Goal: Feedback & Contribution: Leave review/rating

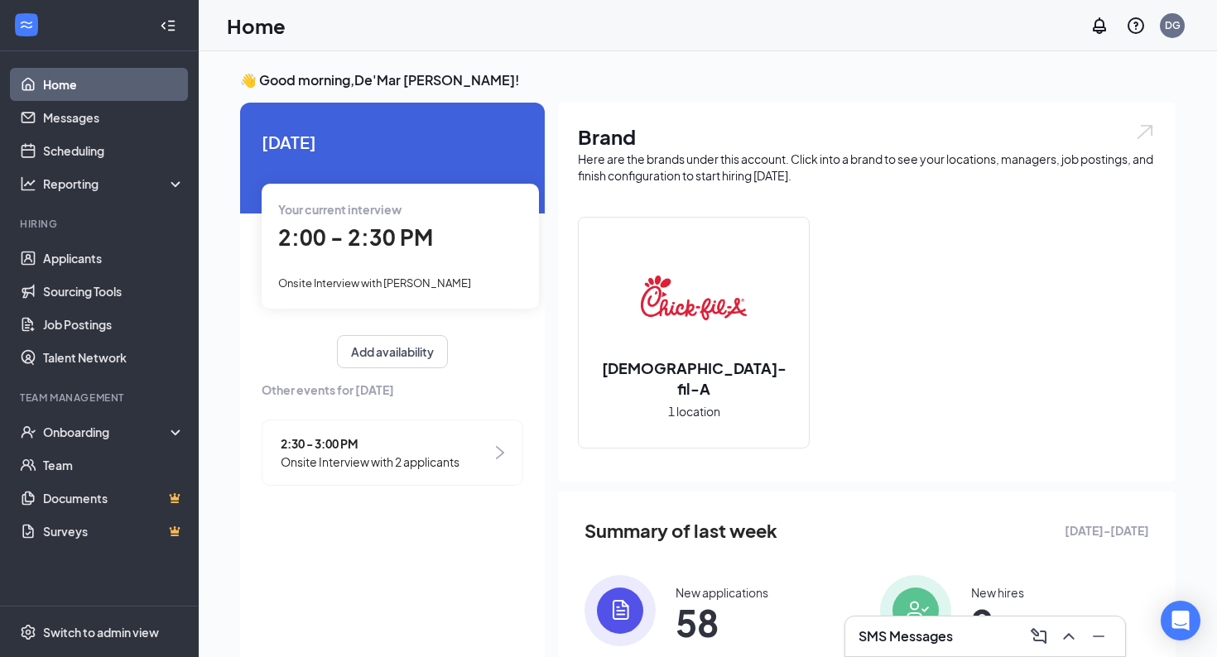
click at [337, 216] on span "Your current interview" at bounding box center [339, 209] width 123 height 15
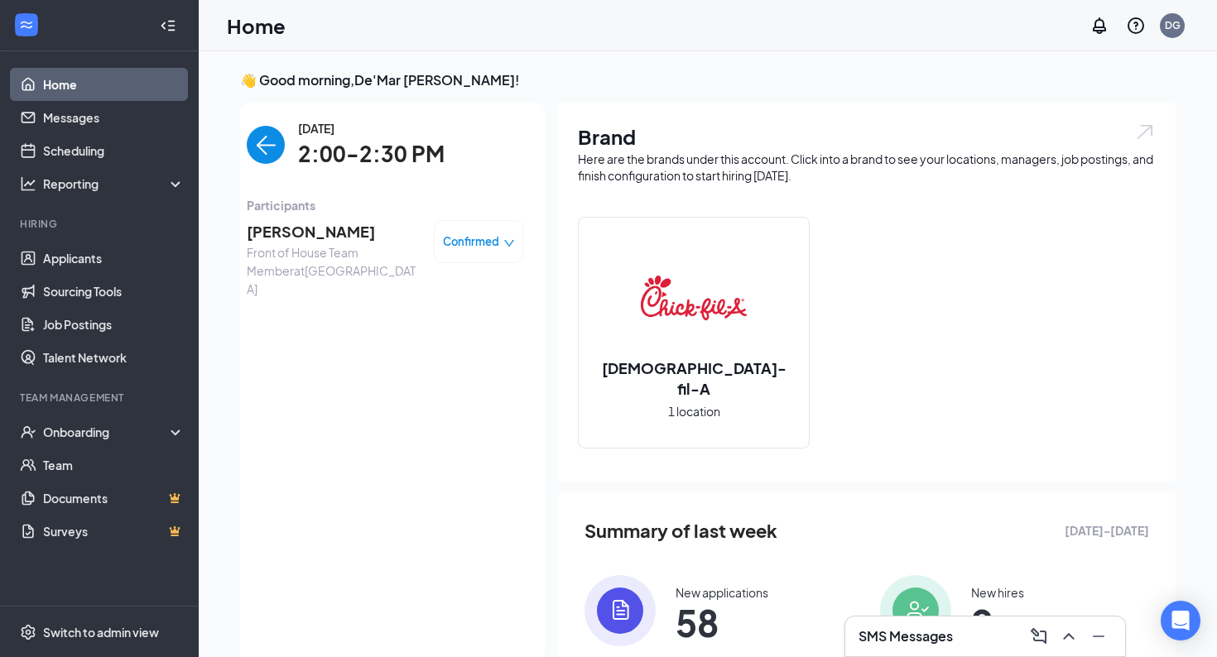
scroll to position [7, 0]
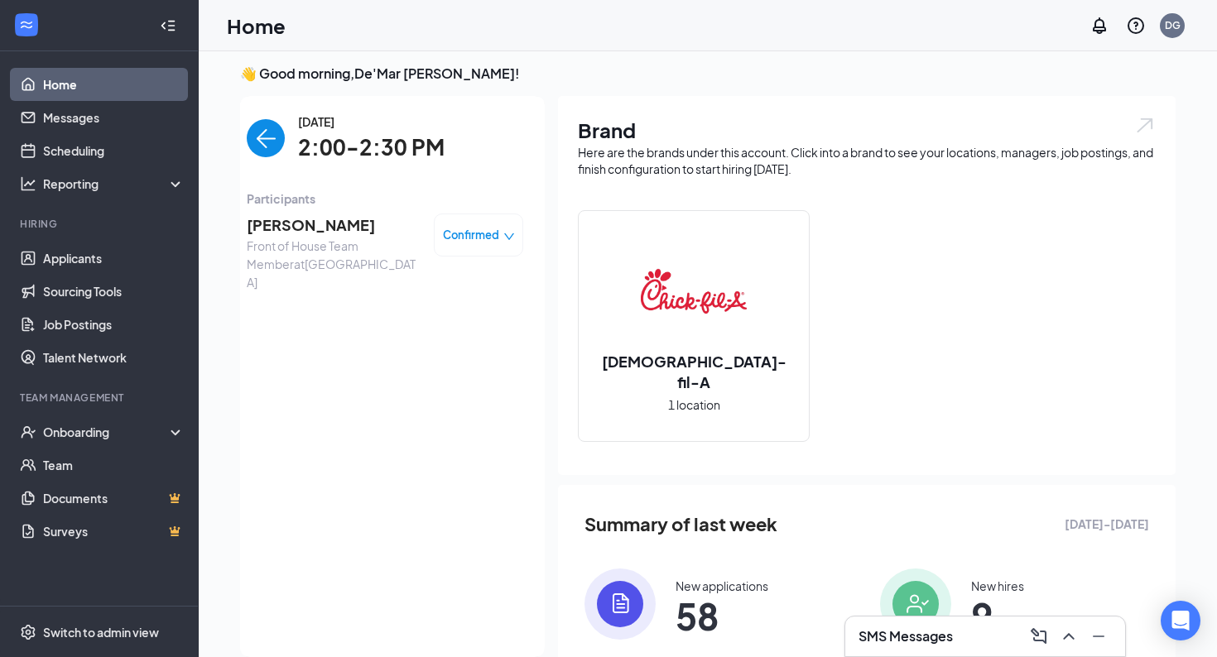
click at [309, 223] on span "[PERSON_NAME]" at bounding box center [334, 225] width 174 height 23
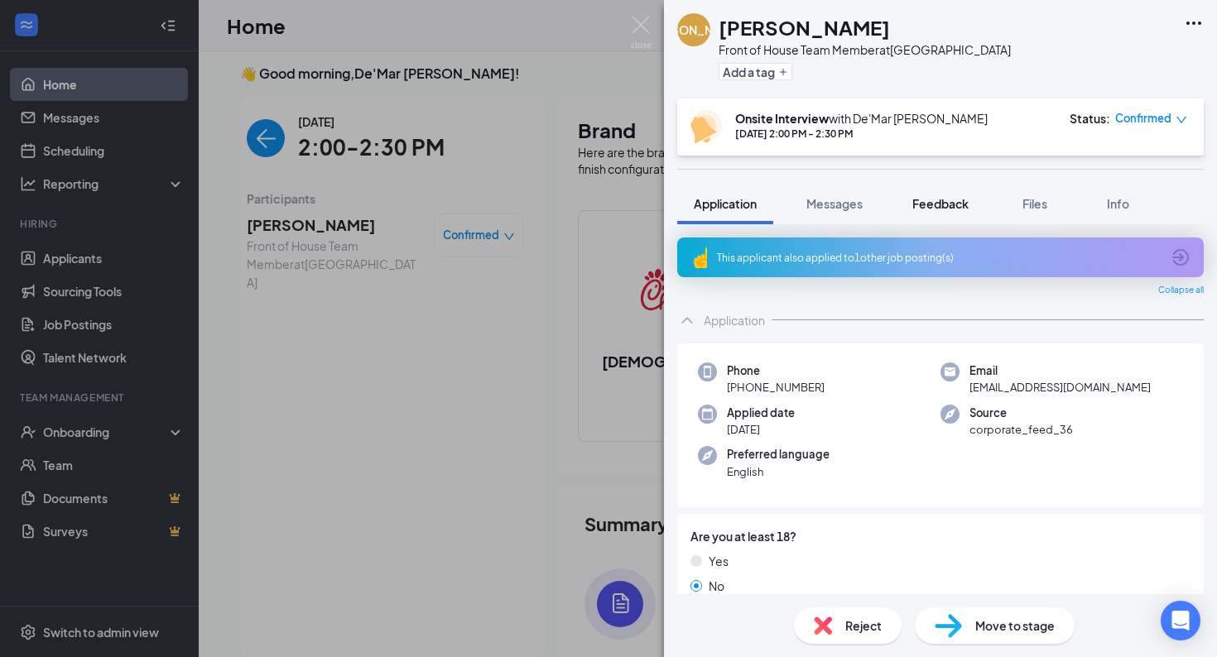
click at [922, 195] on button "Feedback" at bounding box center [940, 203] width 89 height 41
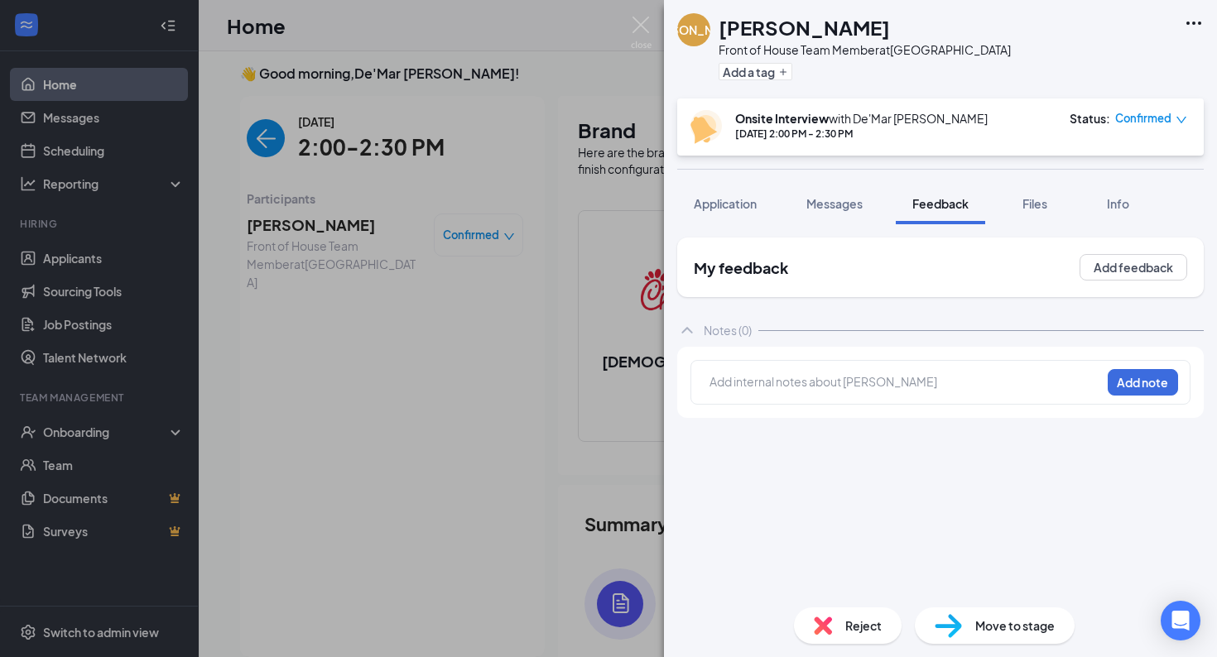
click at [776, 370] on div "Add internal notes about [PERSON_NAME] Add note" at bounding box center [940, 382] width 500 height 45
click at [769, 381] on div at bounding box center [905, 381] width 390 height 17
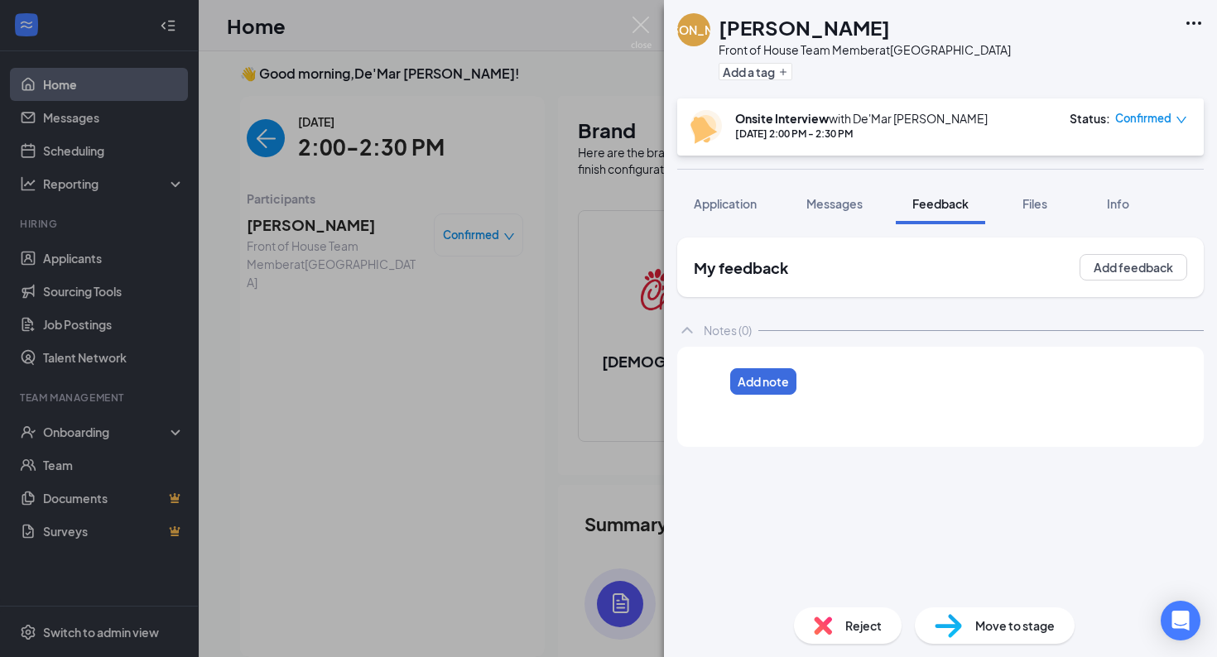
click at [729, 369] on div "Add note" at bounding box center [749, 397] width 118 height 74
click at [712, 386] on div at bounding box center [905, 381] width 390 height 17
click at [1129, 257] on button "Add feedback" at bounding box center [1133, 267] width 108 height 26
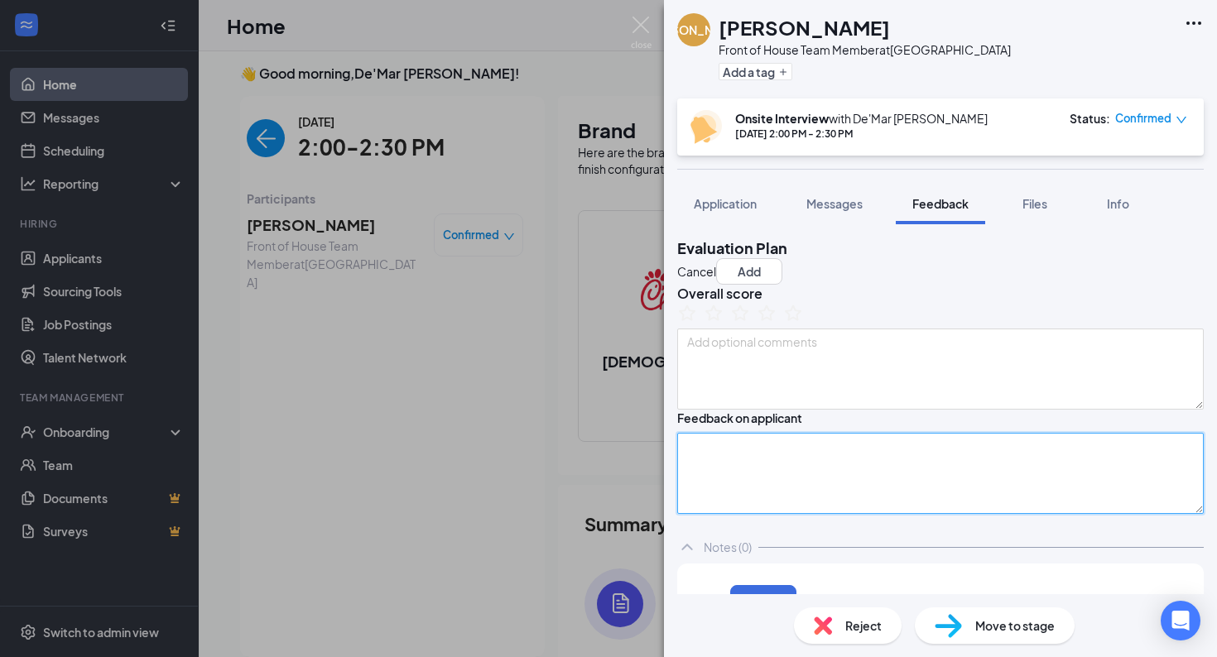
click at [762, 514] on textarea at bounding box center [940, 473] width 526 height 81
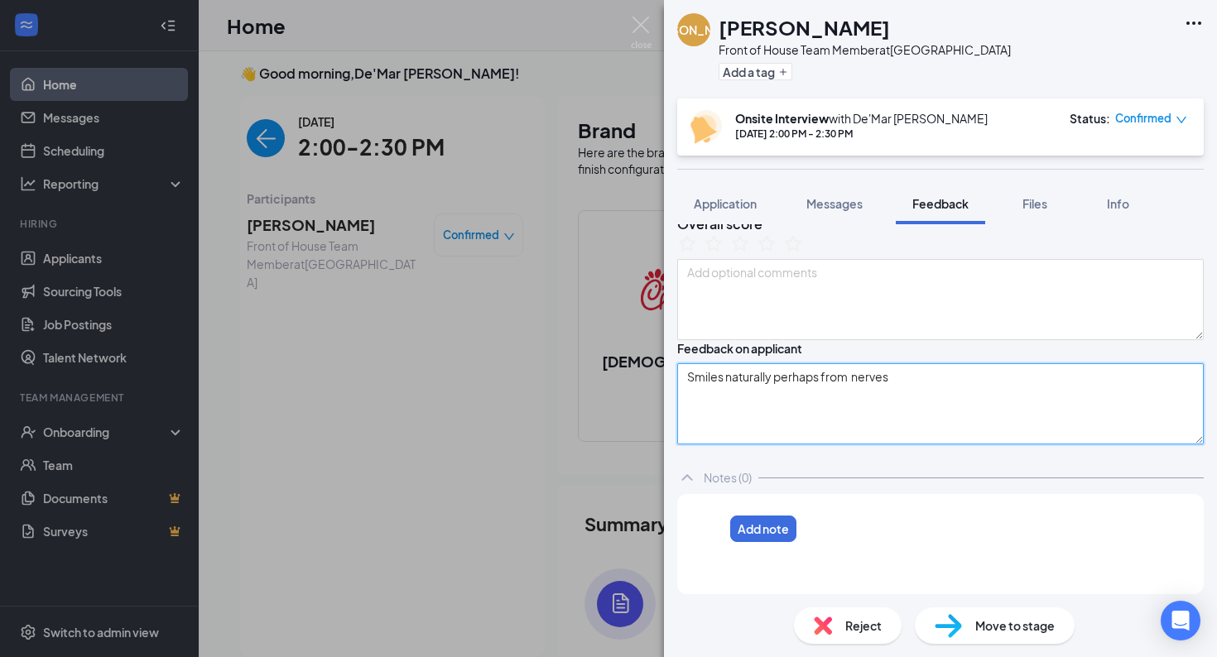
scroll to position [180, 0]
type textarea "Smiles naturally perhaps from nerves"
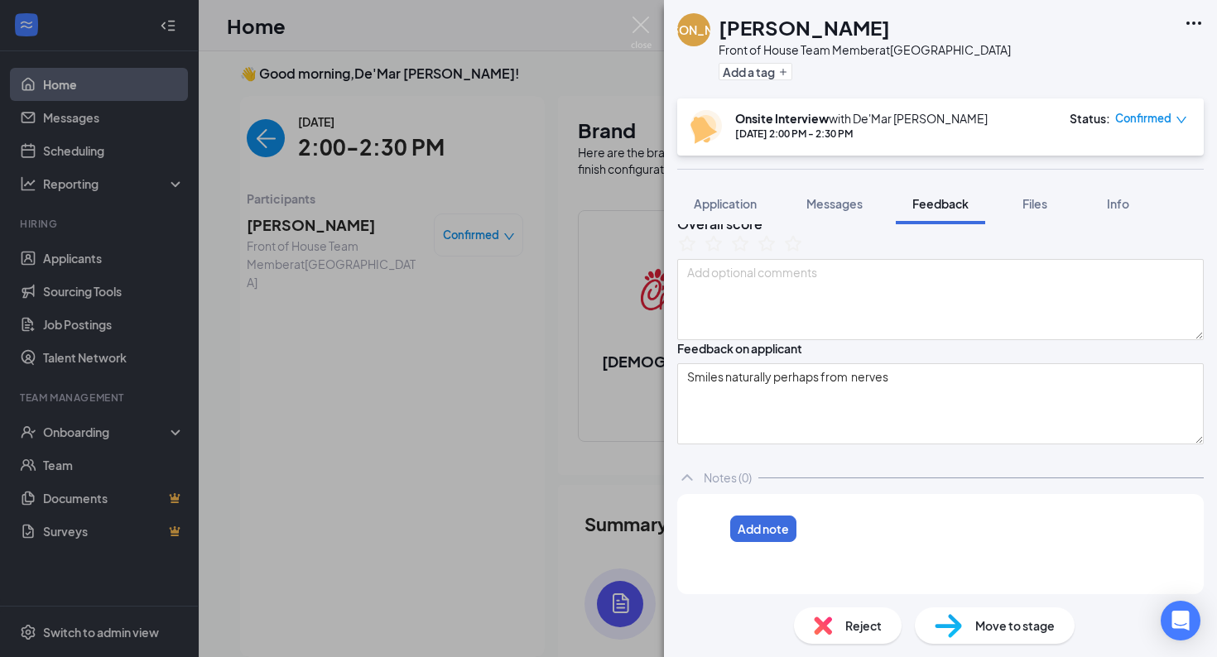
click at [723, 532] on div at bounding box center [715, 528] width 13 height 17
click at [723, 538] on div at bounding box center [715, 545] width 13 height 17
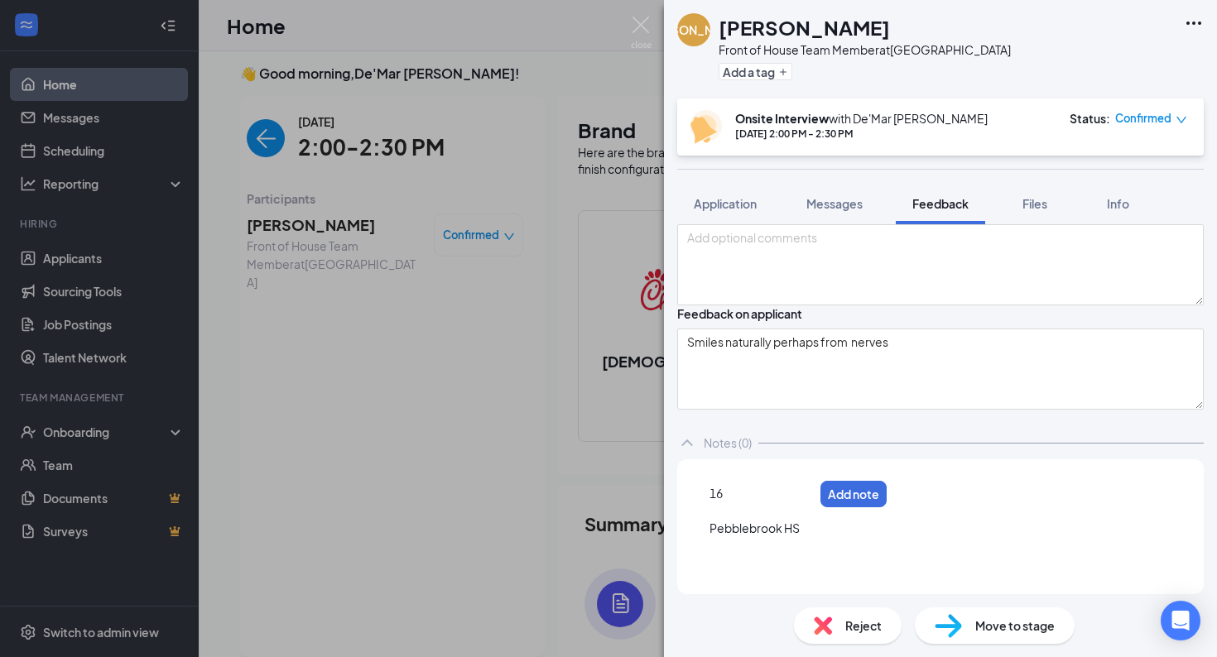
click at [723, 501] on span "16" at bounding box center [715, 493] width 13 height 15
click at [808, 520] on div at bounding box center [760, 510] width 103 height 17
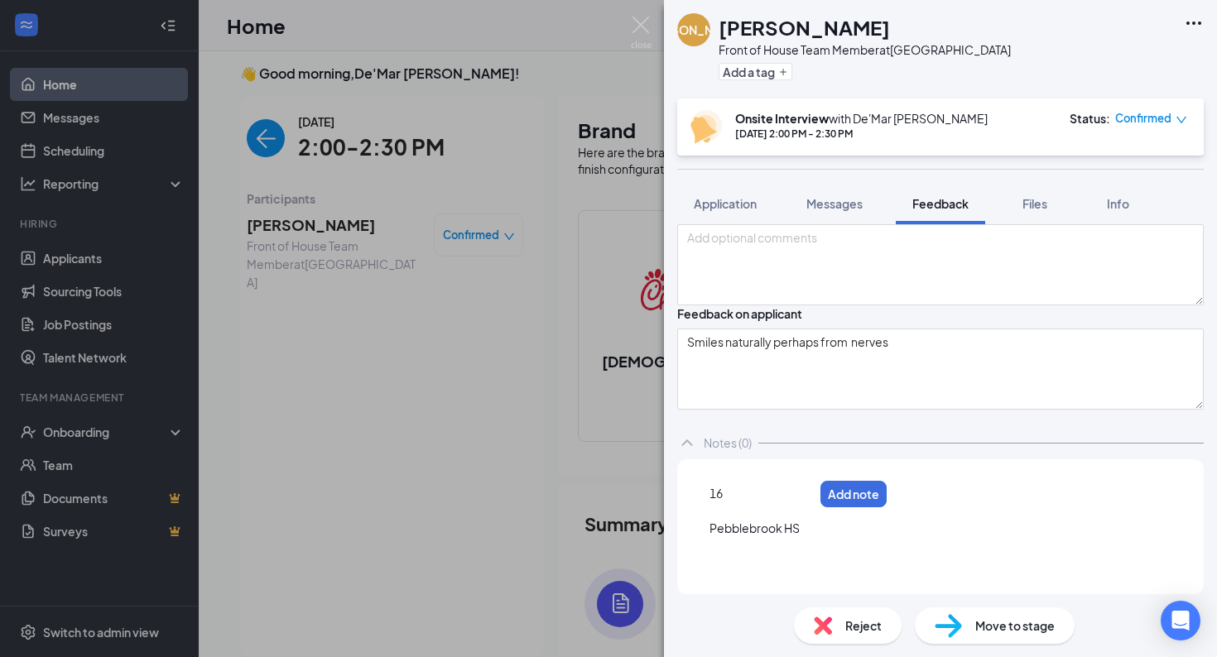
click at [758, 552] on div at bounding box center [760, 545] width 103 height 17
click at [739, 502] on div at bounding box center [760, 510] width 103 height 17
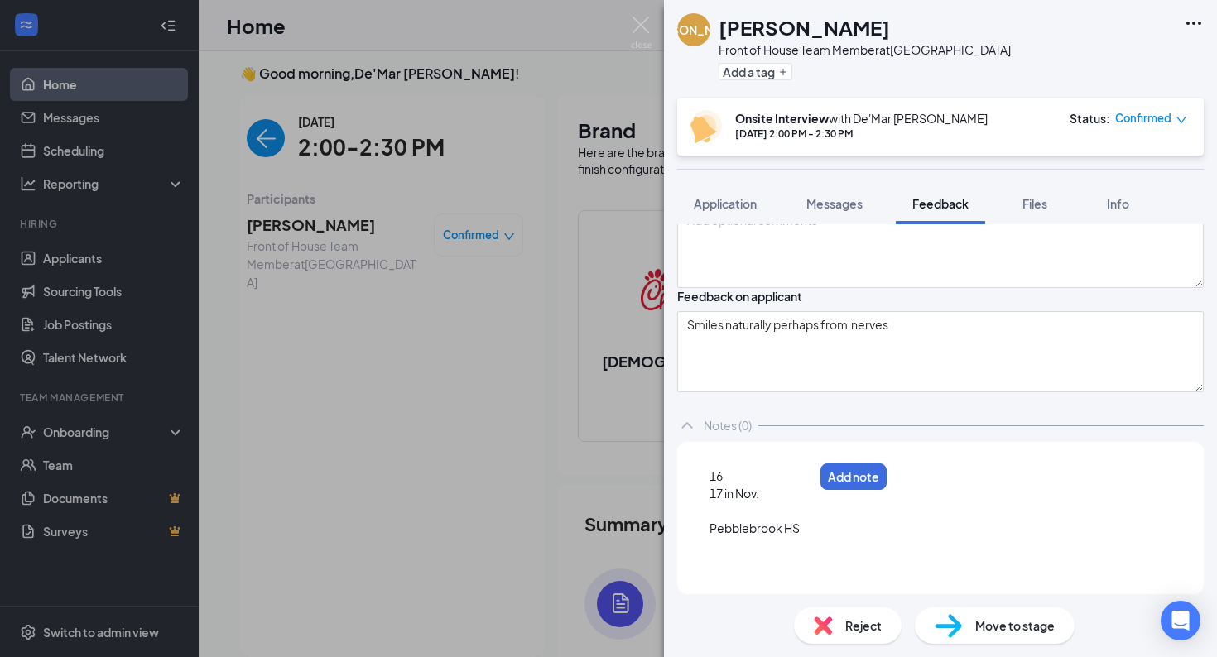
click at [747, 555] on div at bounding box center [760, 545] width 103 height 17
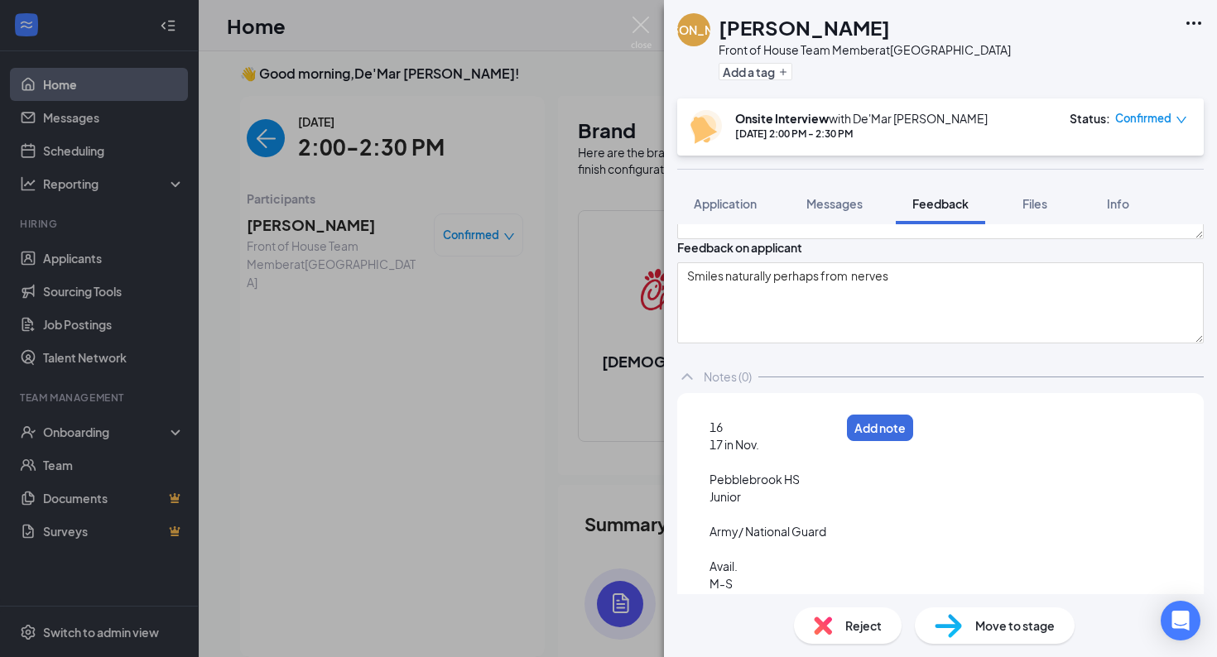
scroll to position [17, 0]
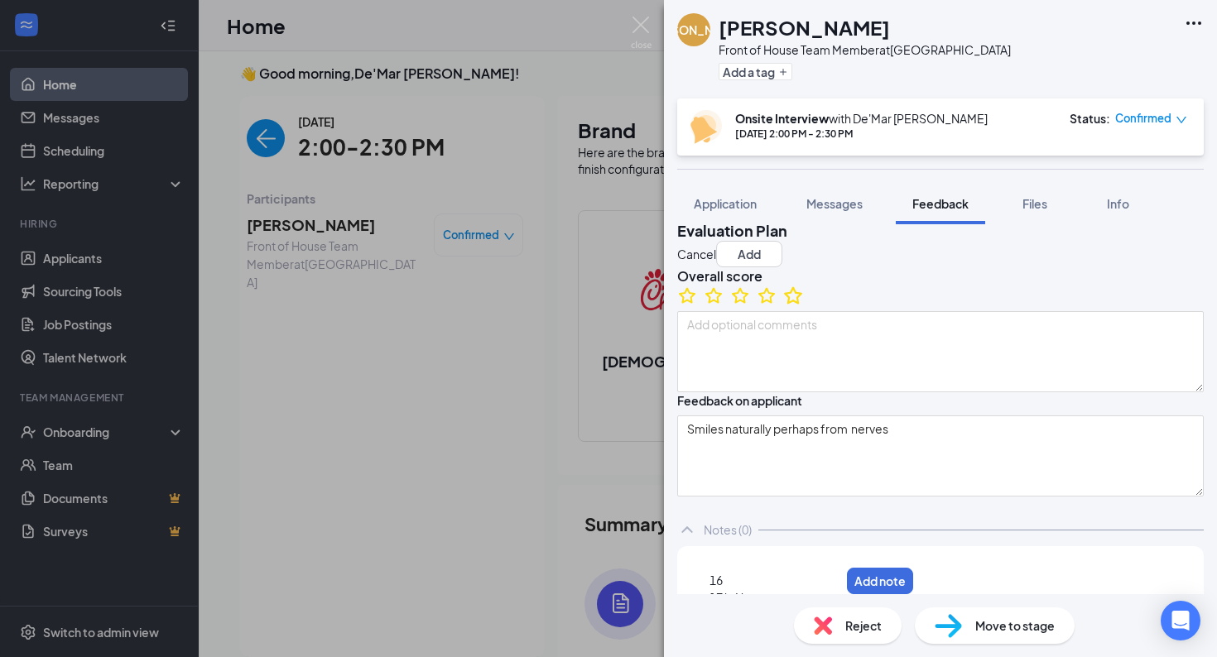
click at [802, 304] on icon "StarBorder" at bounding box center [793, 294] width 18 height 17
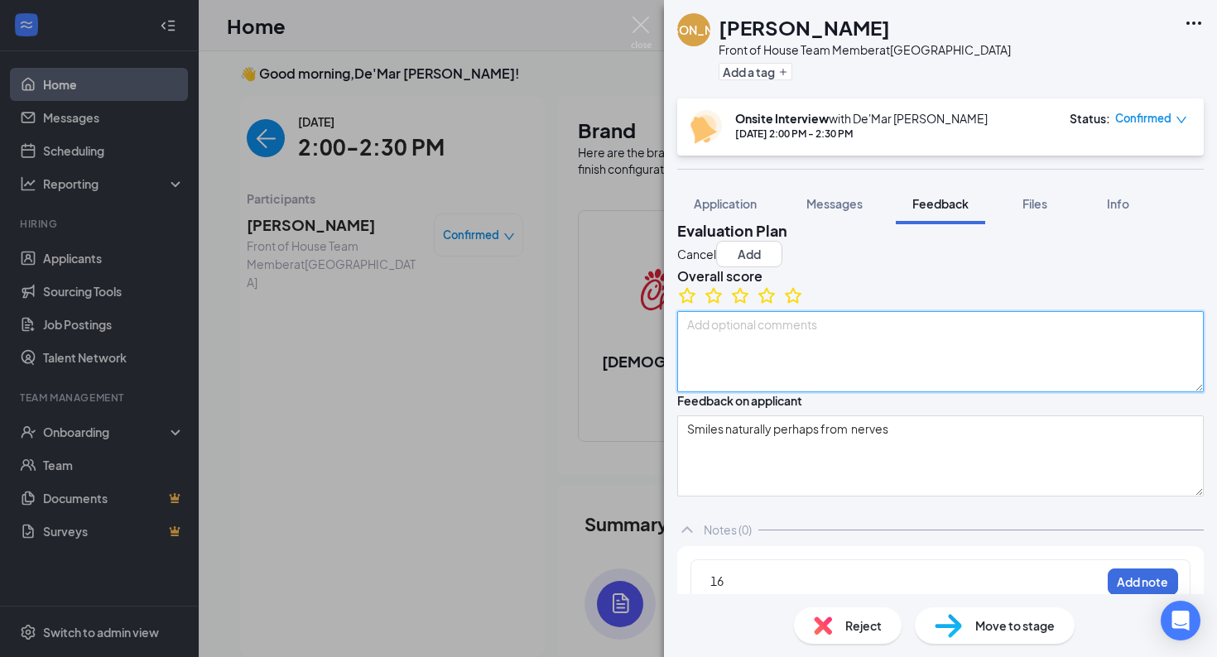
click at [822, 389] on textarea at bounding box center [940, 351] width 526 height 81
type textarea "SOL"
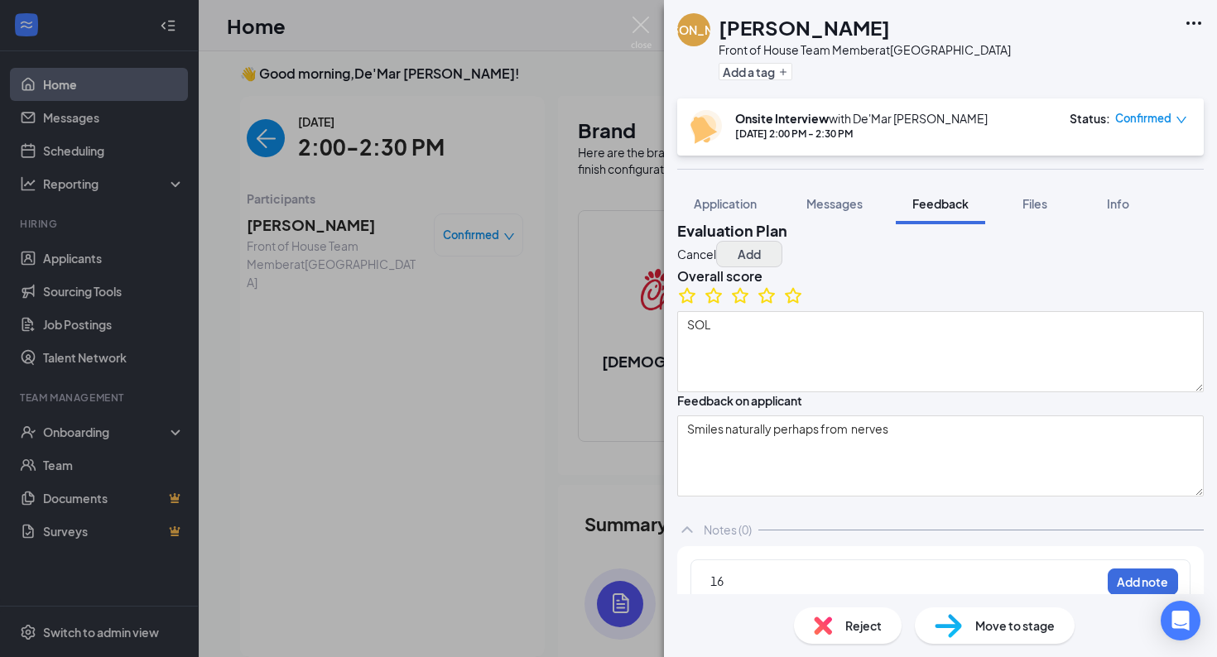
click at [782, 241] on button "Add" at bounding box center [749, 254] width 66 height 26
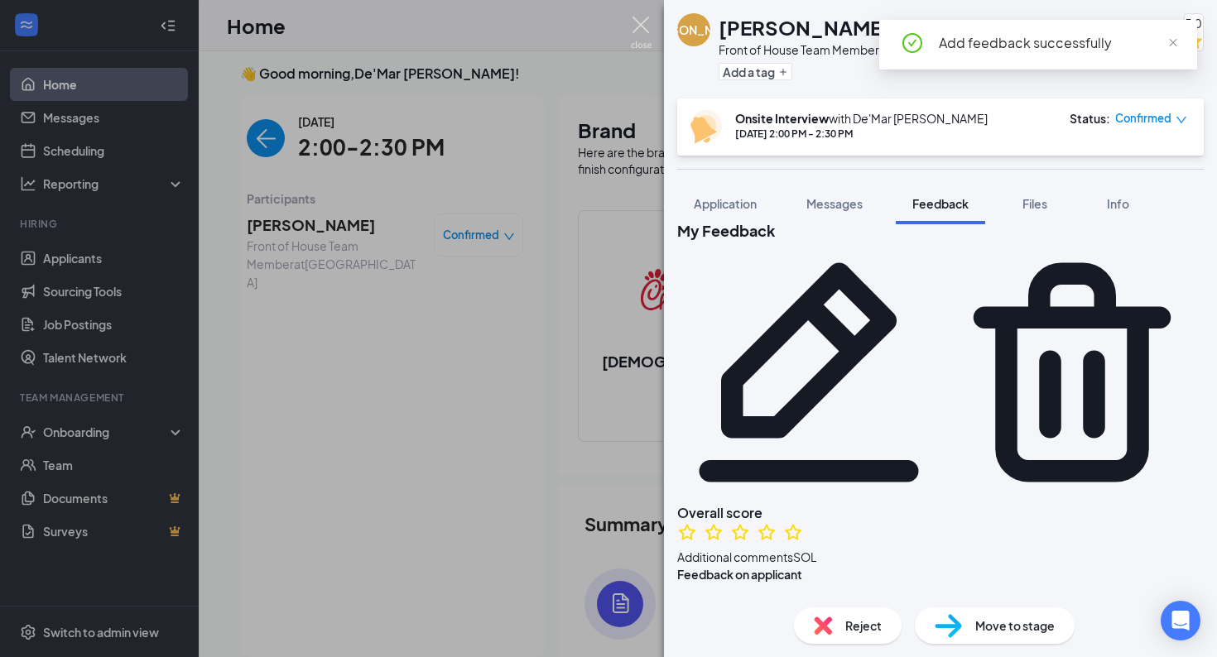
click at [635, 31] on img at bounding box center [641, 33] width 21 height 32
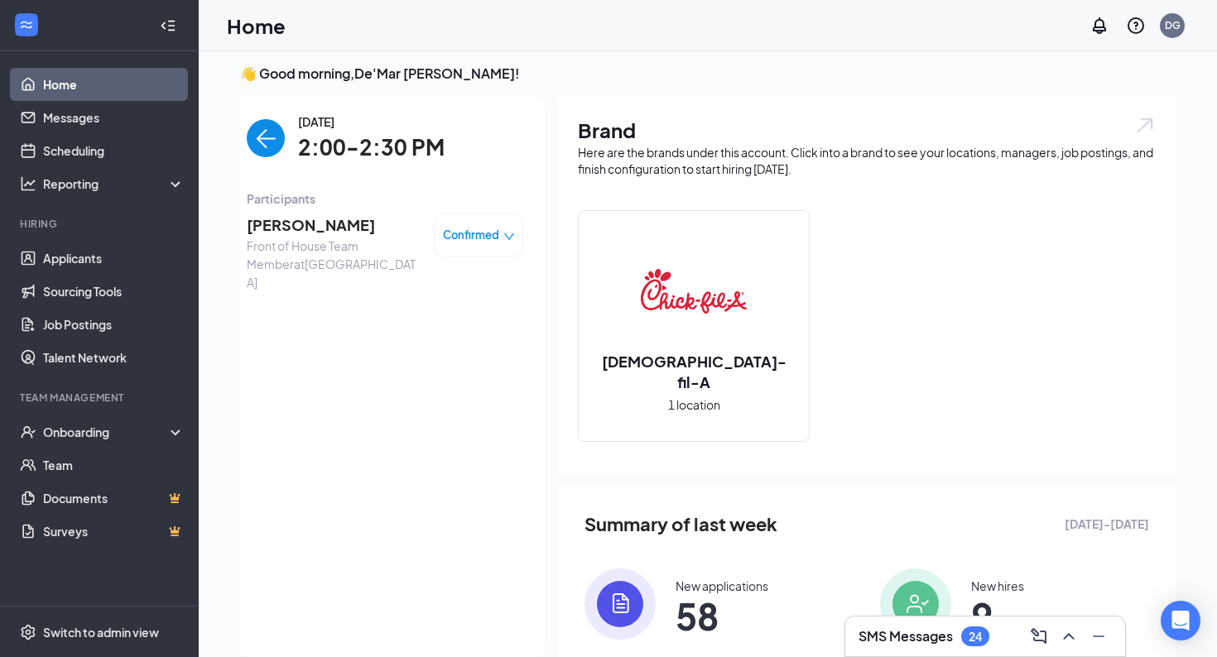
click at [261, 138] on img "back-button" at bounding box center [266, 138] width 38 height 38
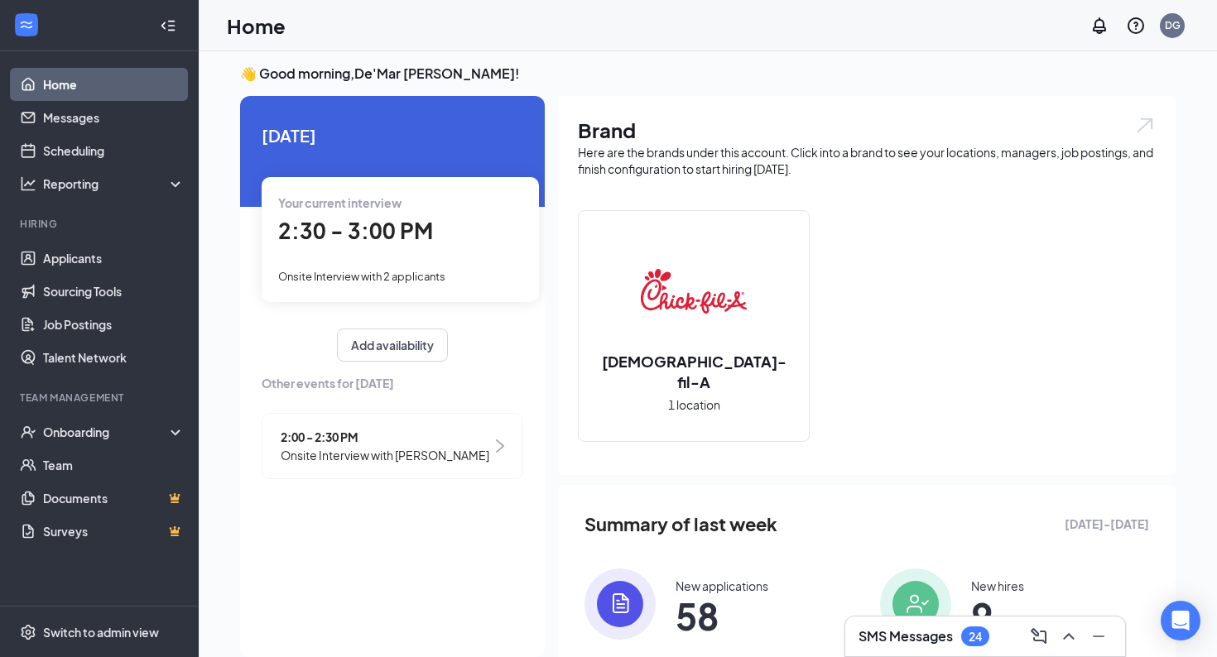
click at [367, 278] on span "Onsite Interview with 2 applicants" at bounding box center [361, 276] width 167 height 13
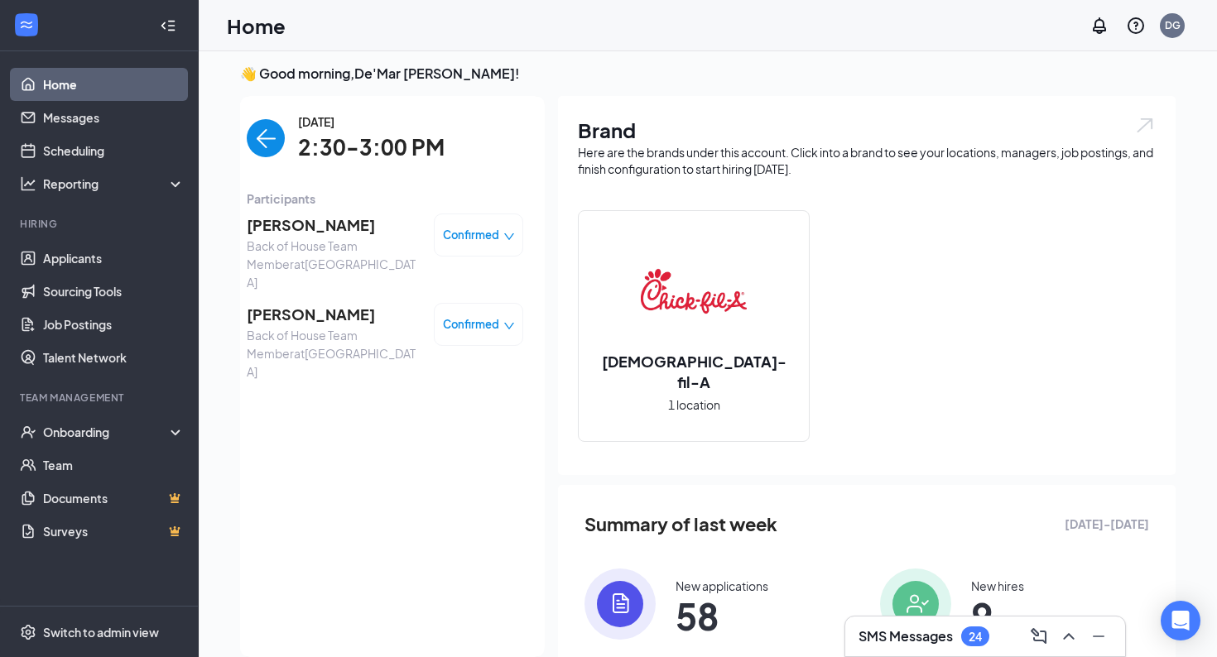
click at [304, 233] on span "[PERSON_NAME]" at bounding box center [334, 225] width 174 height 23
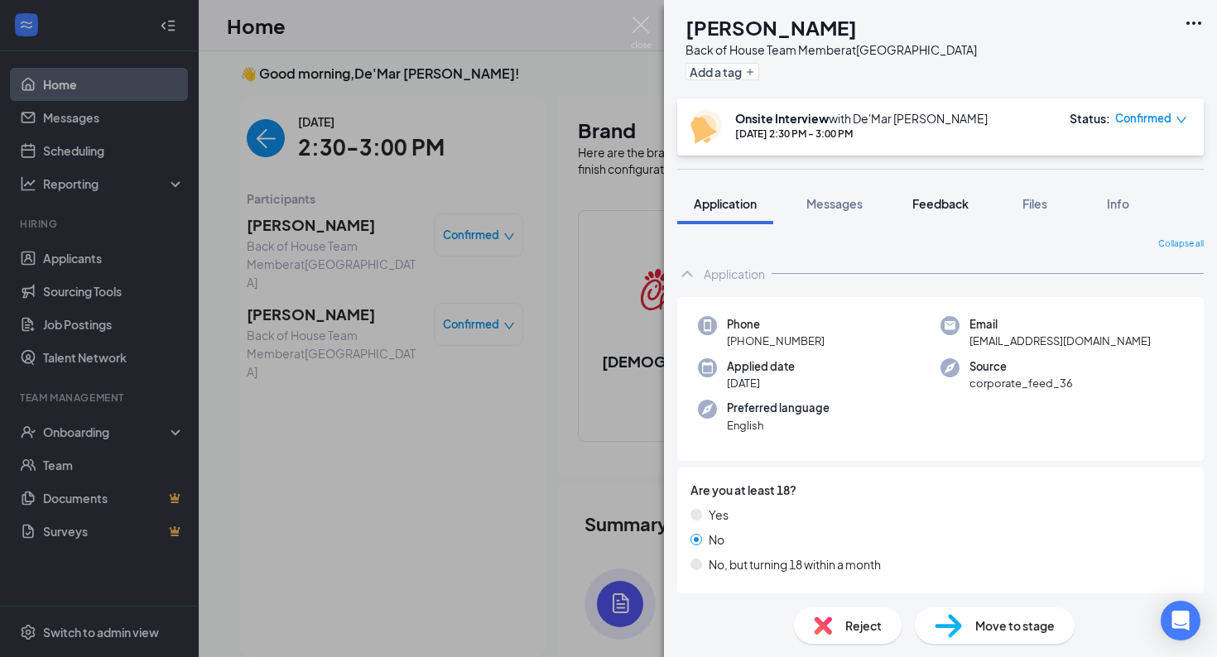
click at [933, 202] on span "Feedback" at bounding box center [940, 203] width 56 height 15
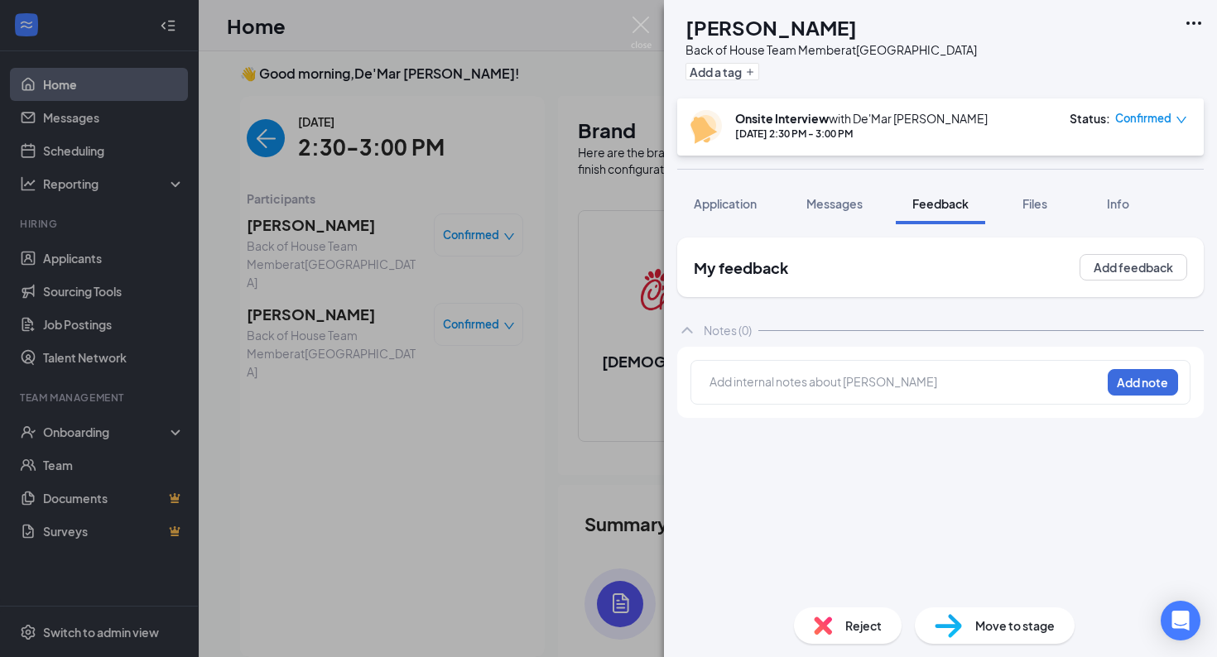
click at [811, 382] on div at bounding box center [905, 381] width 390 height 17
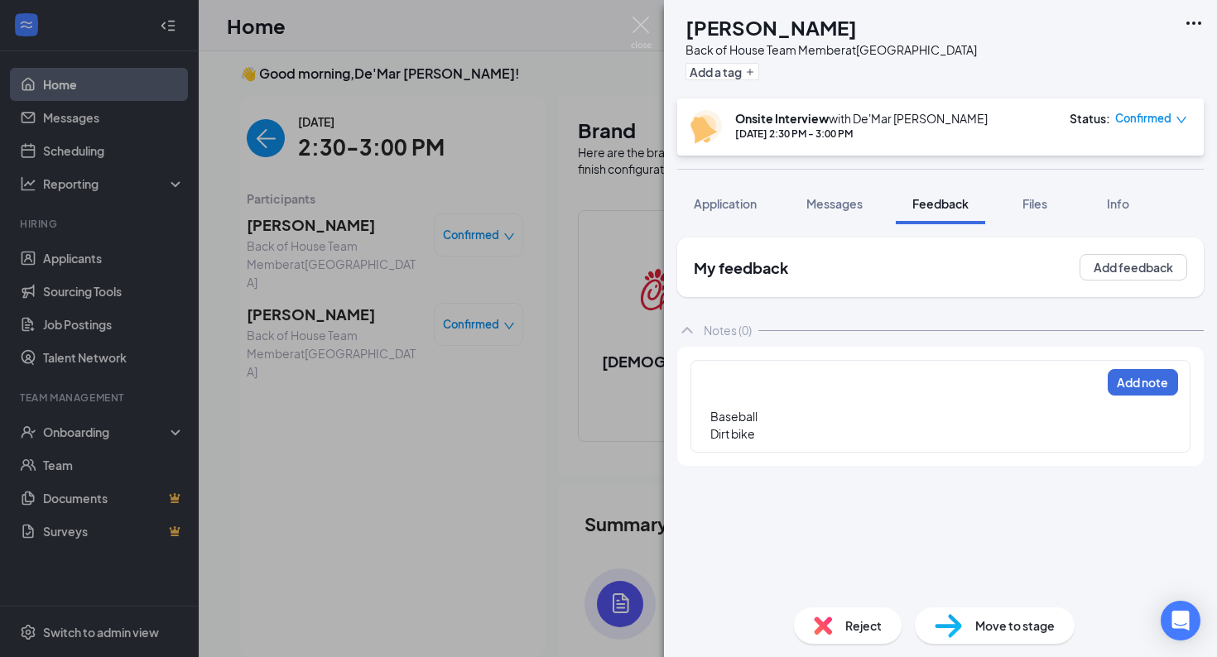
click at [727, 372] on div "Baseball Dirt bike Add note" at bounding box center [940, 406] width 500 height 93
click at [717, 377] on div at bounding box center [905, 381] width 390 height 17
click at [721, 393] on div at bounding box center [739, 398] width 60 height 17
click at [807, 400] on div "South [PERSON_NAME]" at bounding box center [780, 398] width 142 height 17
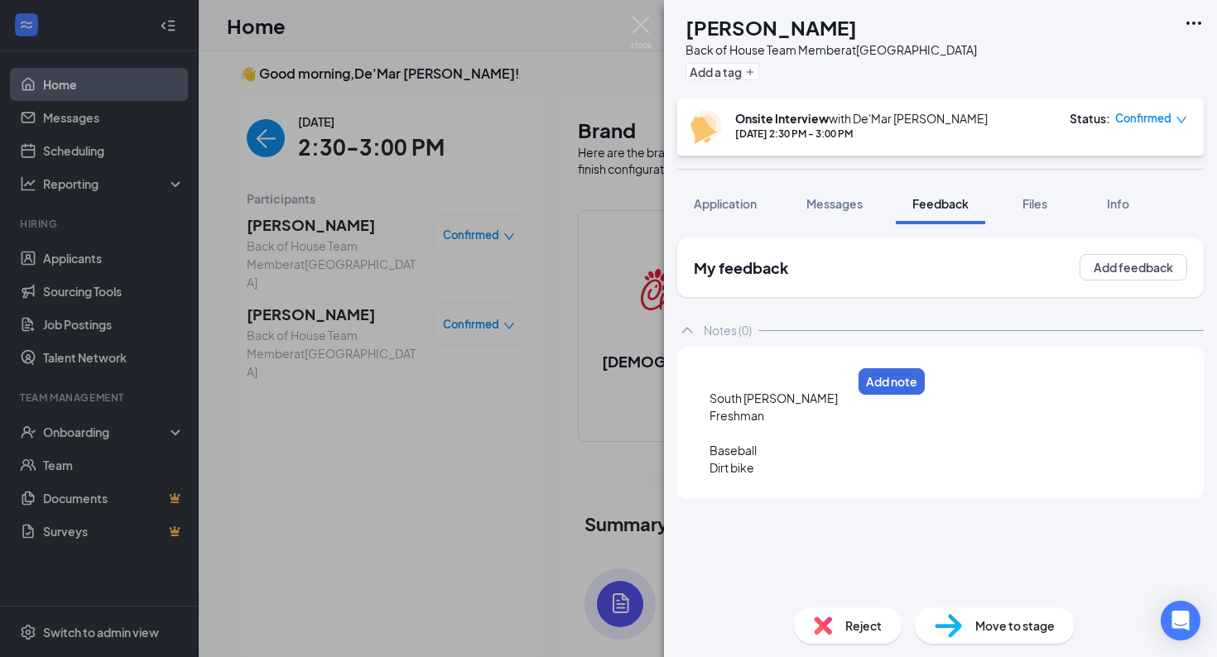
click at [728, 367] on div "South [PERSON_NAME] Freshman Baseball Dirt bike Add note" at bounding box center [813, 423] width 246 height 126
click at [723, 377] on div at bounding box center [905, 381] width 390 height 17
click at [737, 377] on div "15" at bounding box center [780, 380] width 142 height 17
click at [790, 476] on div "Baseball" at bounding box center [780, 467] width 142 height 17
click at [784, 487] on div "Dirt bike" at bounding box center [780, 485] width 142 height 17
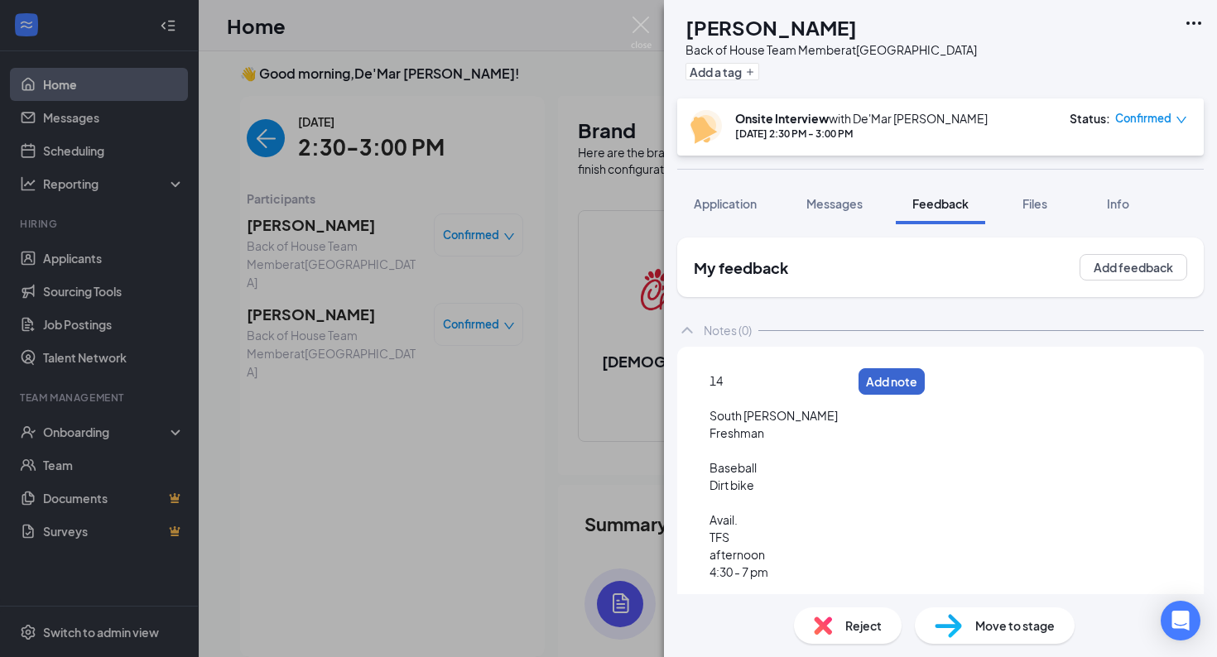
click at [924, 388] on button "Add note" at bounding box center [891, 381] width 66 height 26
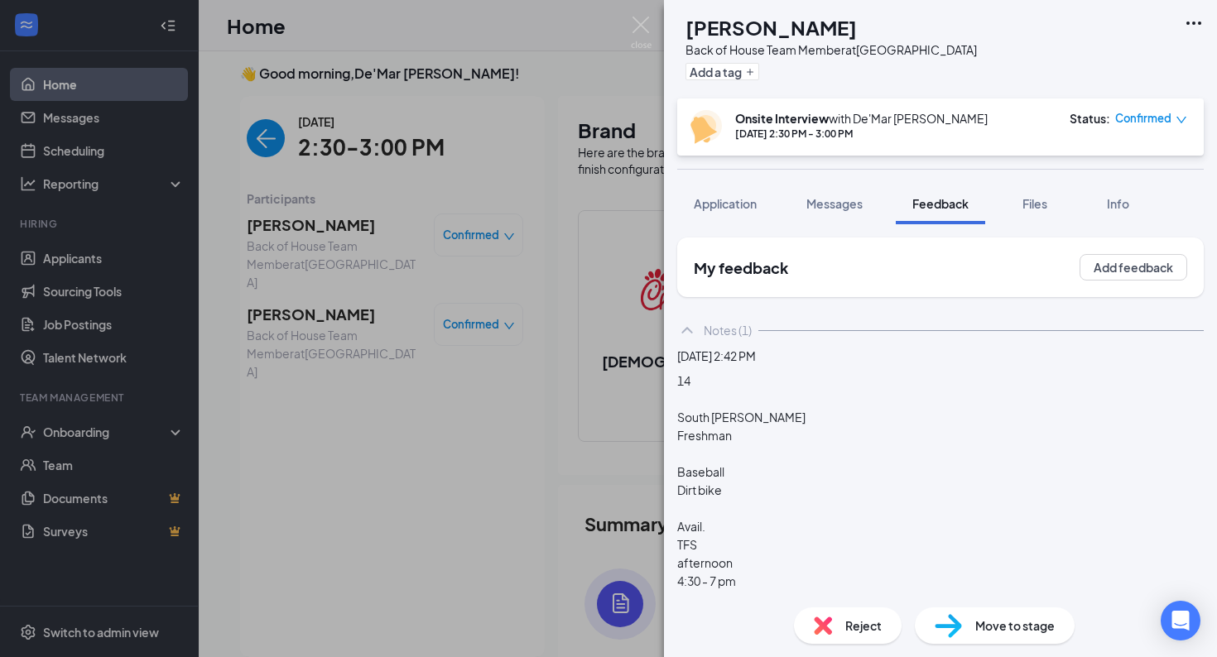
click at [1121, 286] on div "My feedback Add feedback" at bounding box center [940, 268] width 526 height 60
click at [1118, 267] on button "Add feedback" at bounding box center [1133, 267] width 108 height 26
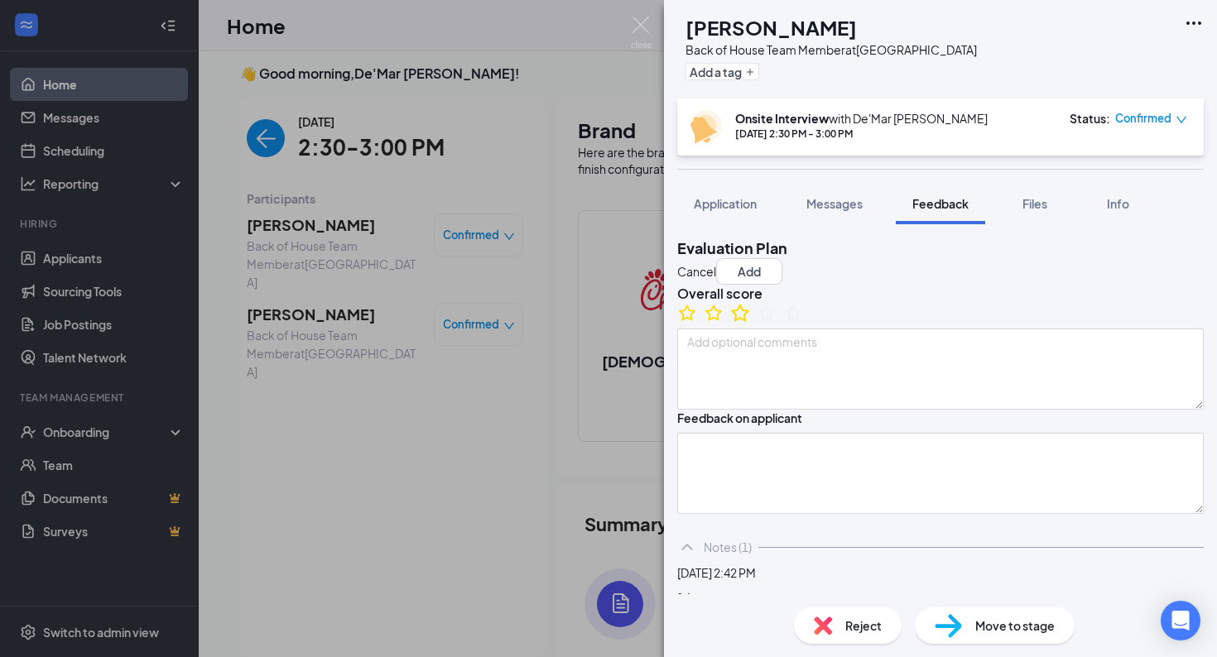
click at [751, 324] on icon "StarBorder" at bounding box center [740, 313] width 22 height 22
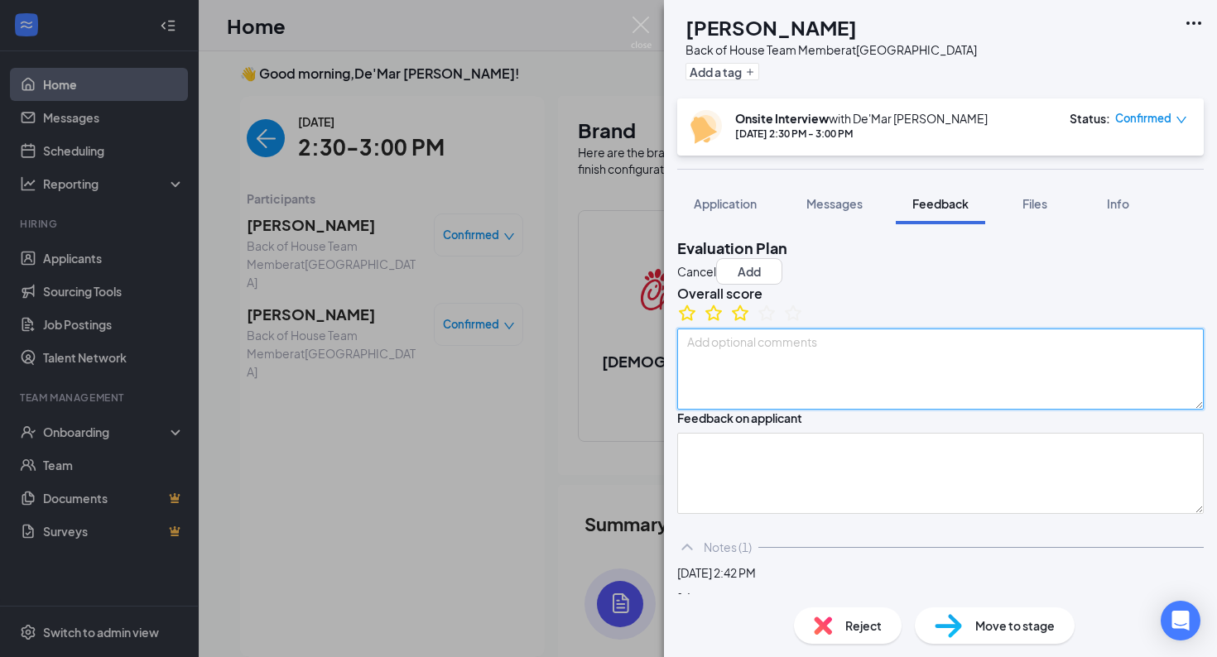
click at [776, 401] on textarea at bounding box center [940, 369] width 526 height 81
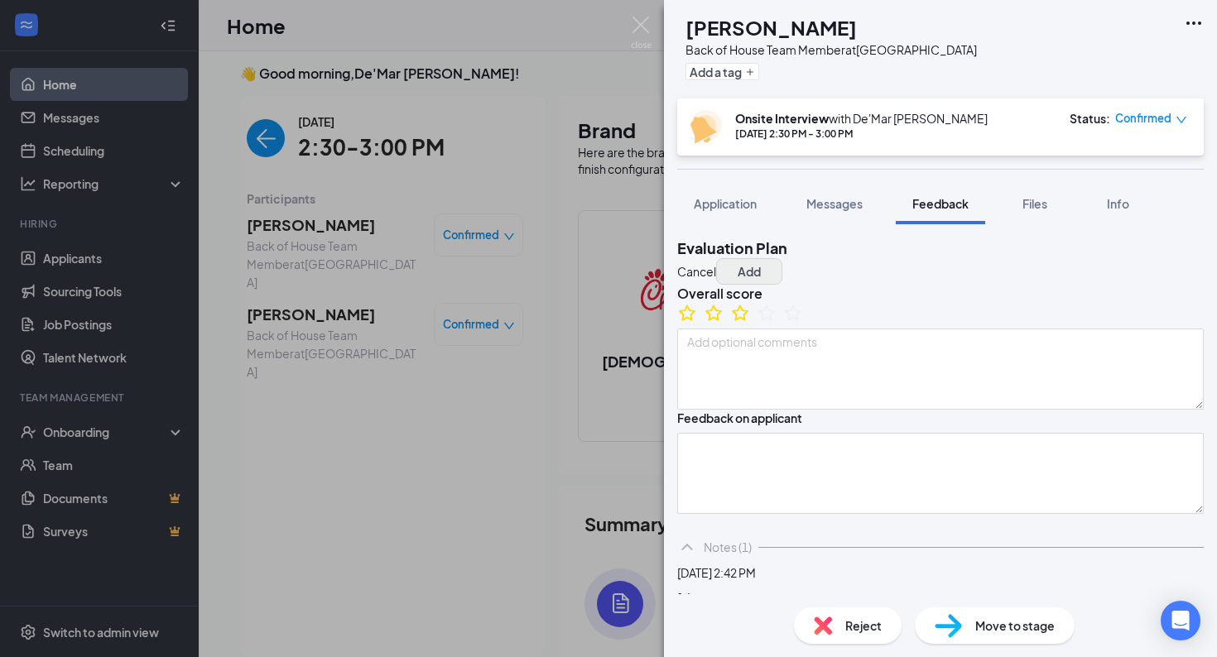
click at [782, 263] on button "Add" at bounding box center [749, 271] width 66 height 26
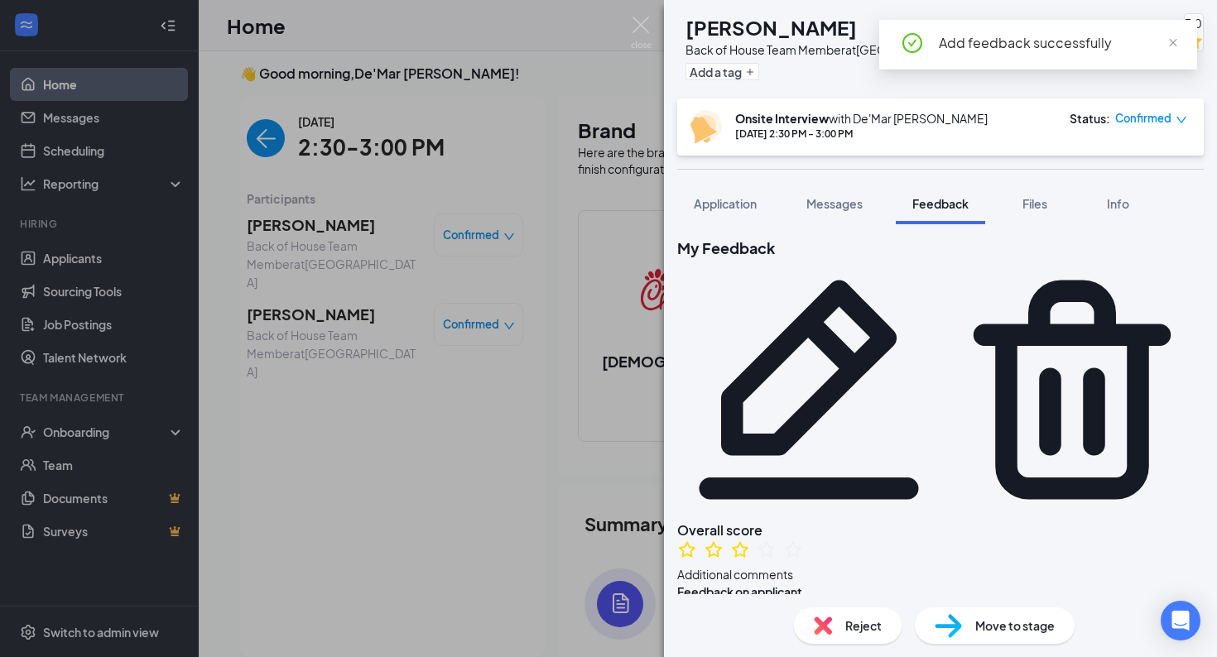
click at [275, 292] on div "[PERSON_NAME] Back of House Team Member at [GEOGRAPHIC_DATA] Add a tag 3.0 Onsi…" at bounding box center [608, 328] width 1217 height 657
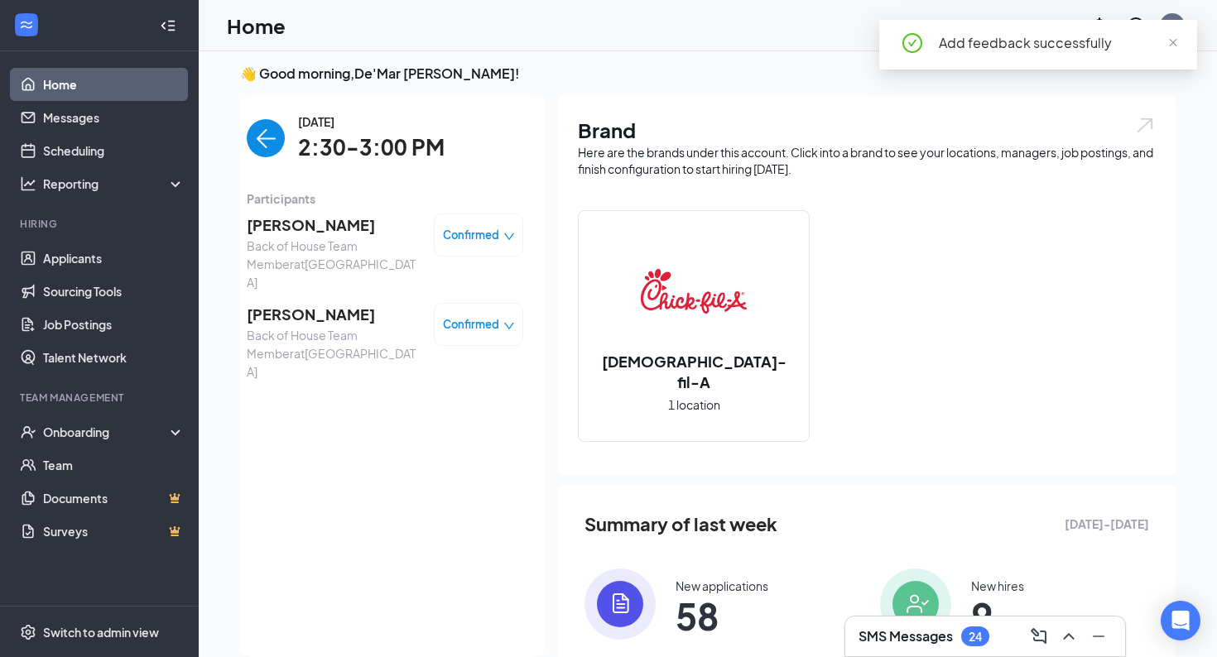
click at [294, 303] on span "[PERSON_NAME]" at bounding box center [334, 314] width 174 height 23
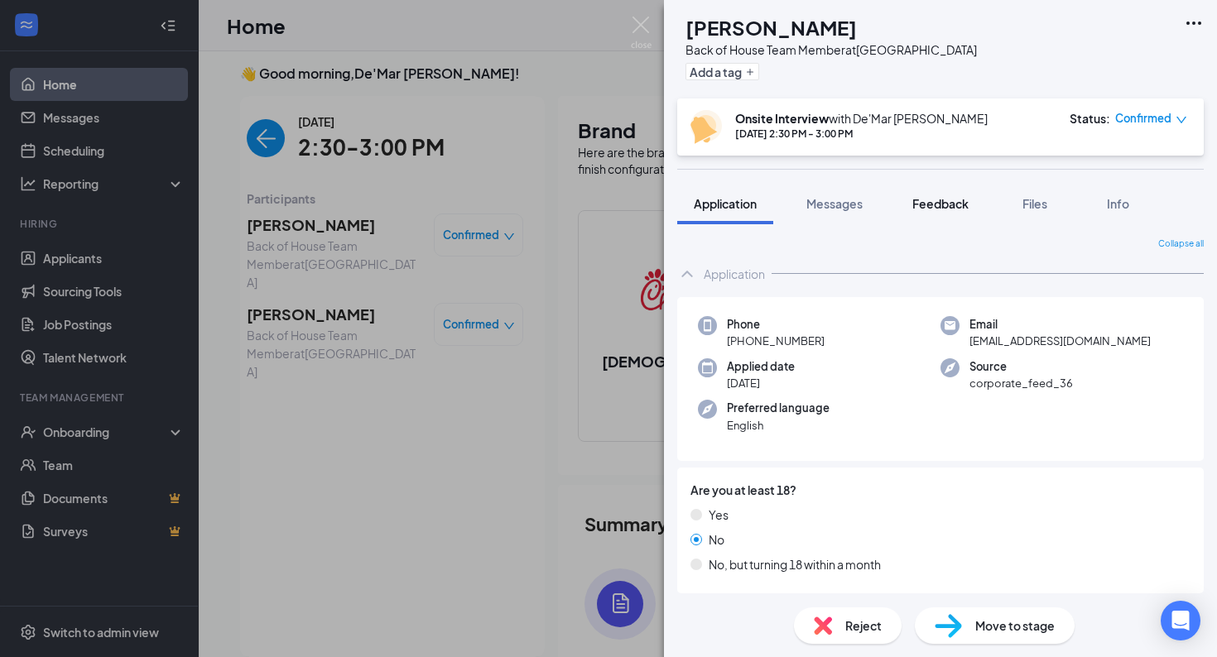
click at [944, 204] on span "Feedback" at bounding box center [940, 203] width 56 height 15
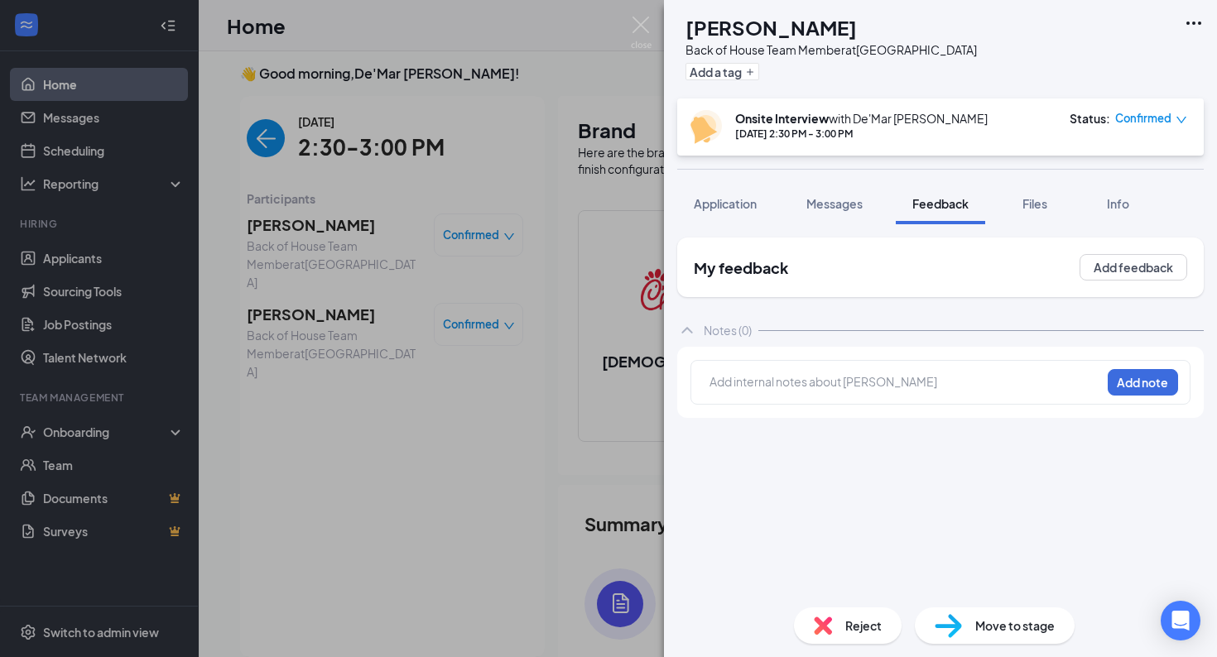
click at [795, 387] on div at bounding box center [905, 381] width 390 height 17
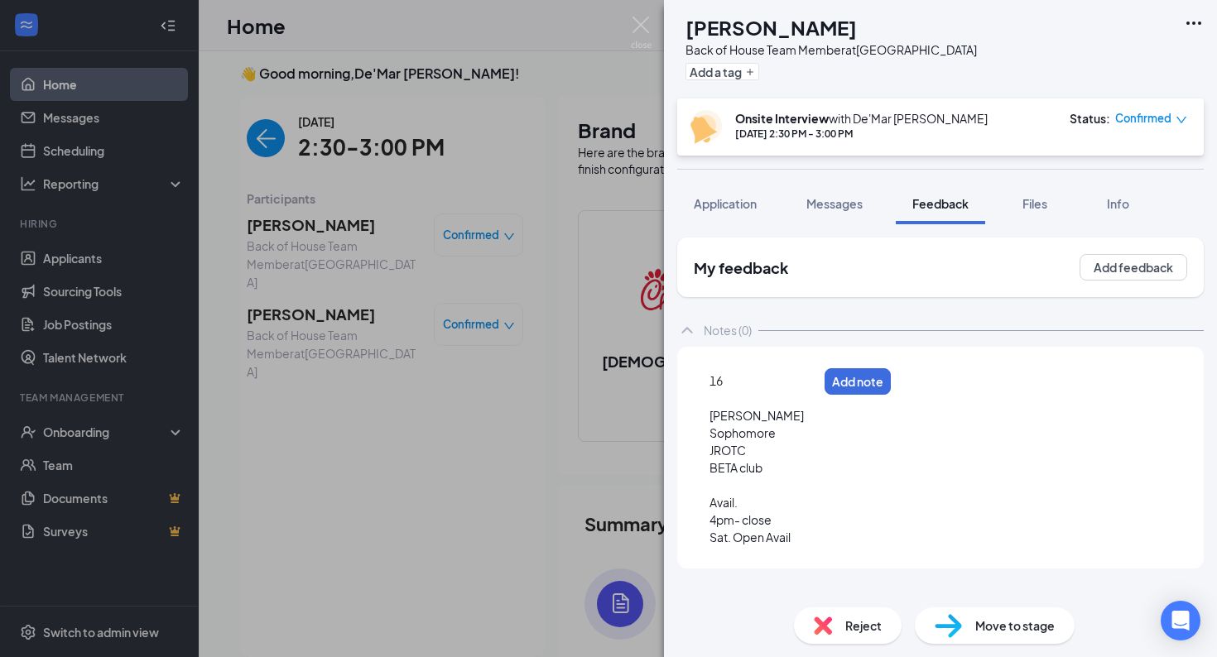
click at [753, 516] on span "4pm- close" at bounding box center [740, 519] width 62 height 15
click at [745, 503] on div "Avail." at bounding box center [763, 502] width 108 height 17
click at [815, 545] on div "4pm- close" at bounding box center [763, 537] width 108 height 17
click at [813, 559] on div "Sat. Open Avail" at bounding box center [763, 554] width 108 height 17
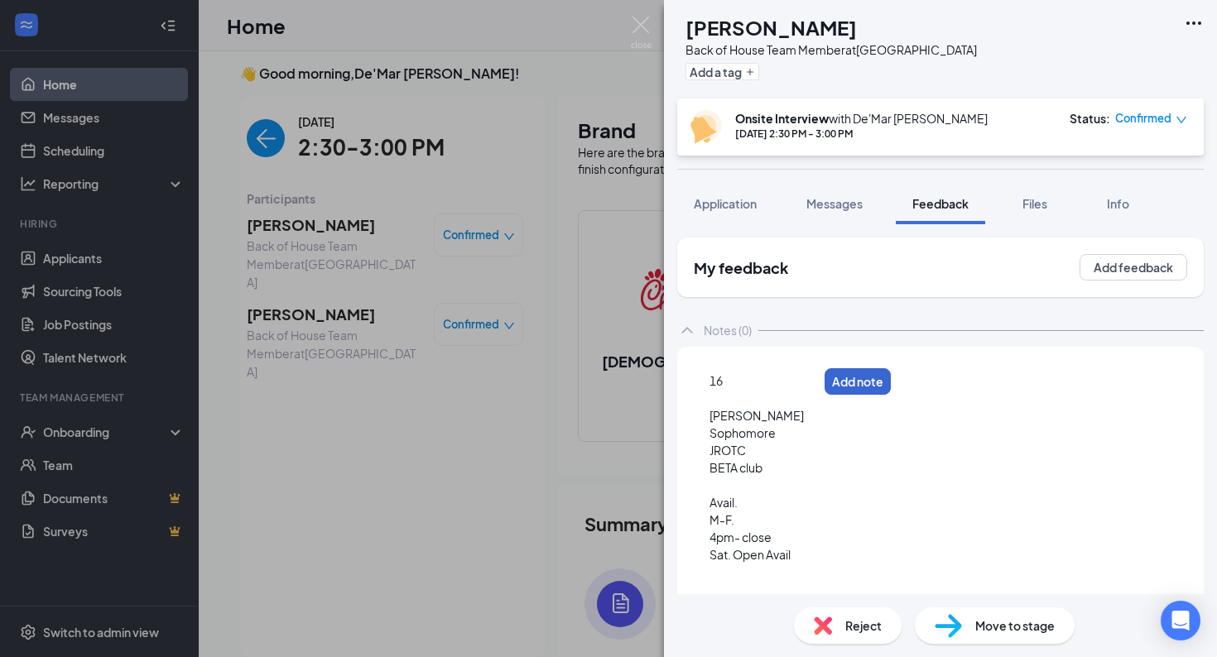
click at [891, 387] on button "Add note" at bounding box center [857, 381] width 66 height 26
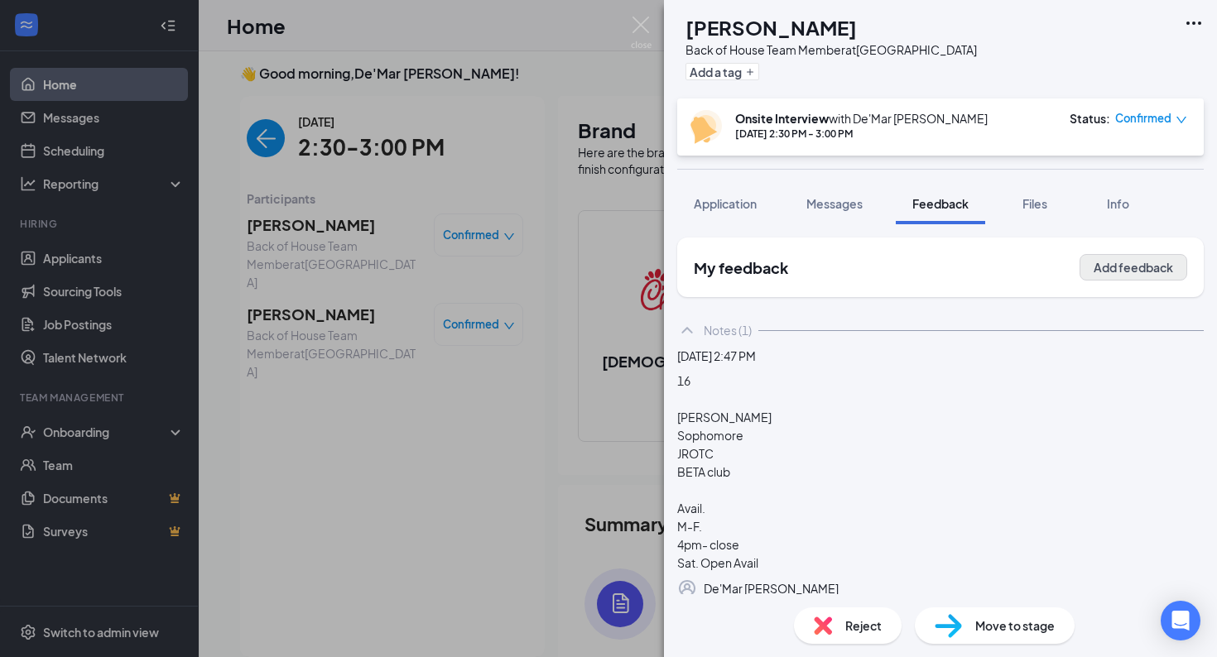
click at [1135, 257] on button "Add feedback" at bounding box center [1133, 267] width 108 height 26
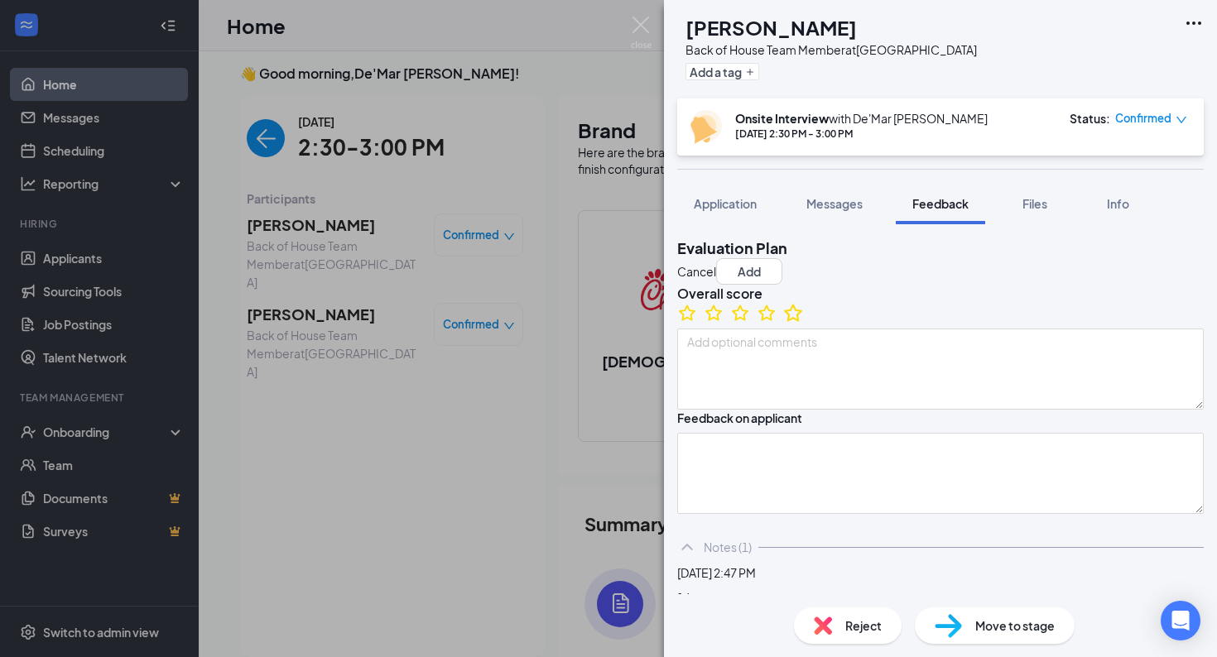
click at [800, 324] on icon "StarBorder" at bounding box center [793, 313] width 22 height 22
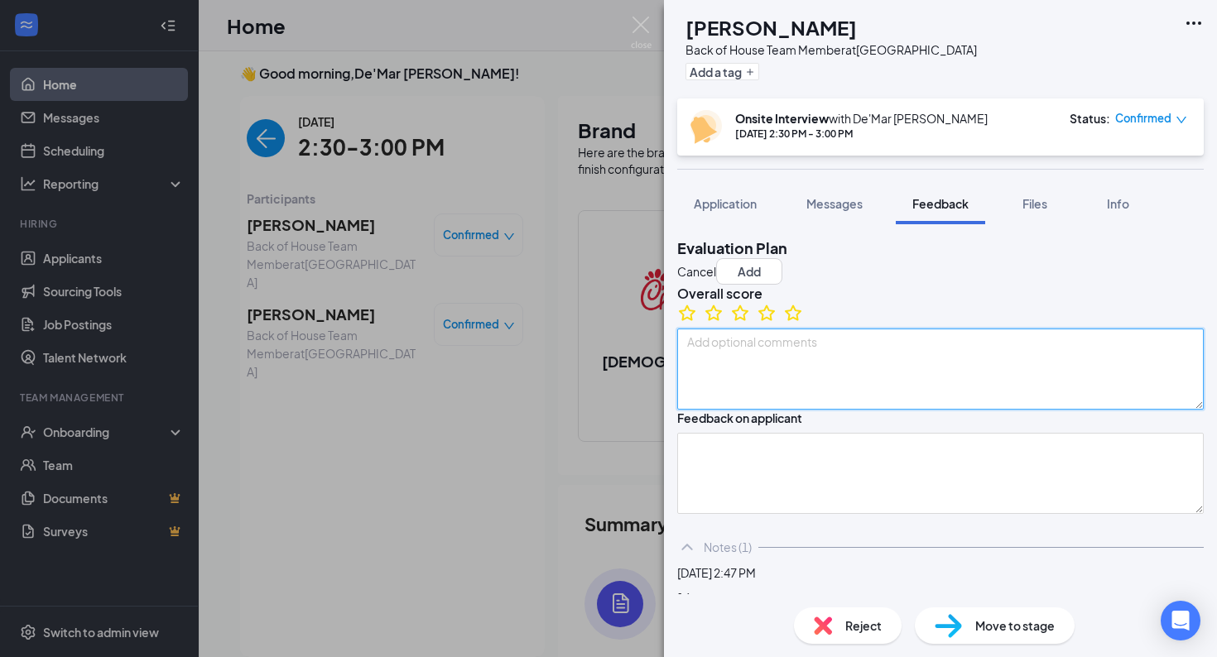
click at [792, 403] on textarea at bounding box center [940, 369] width 526 height 81
type textarea "SOL 9.00/hr BOH/NT Open Avail."
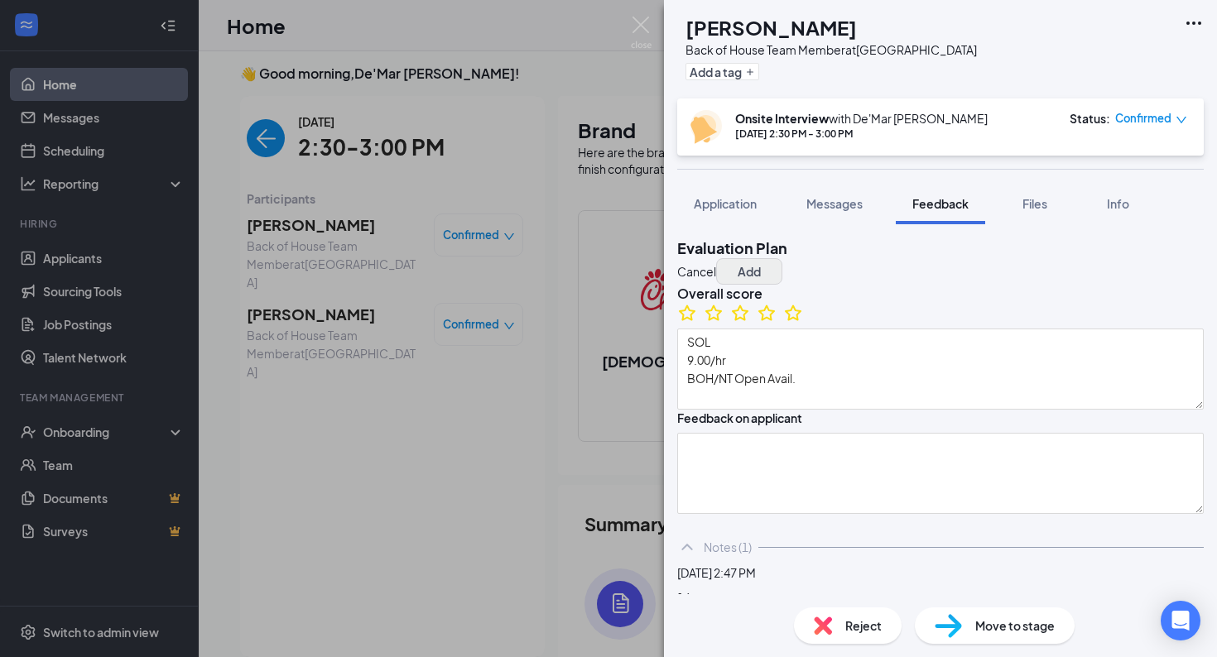
click at [782, 259] on button "Add" at bounding box center [749, 271] width 66 height 26
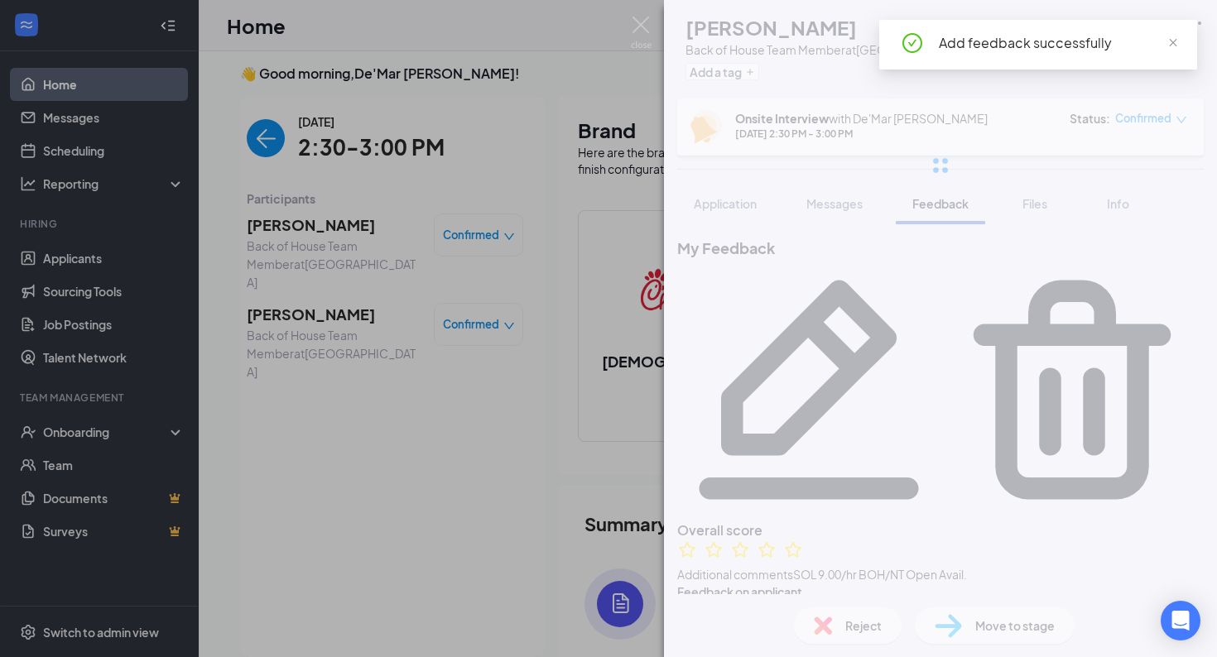
click at [940, 259] on icon "Pencil" at bounding box center [808, 389] width 263 height 263
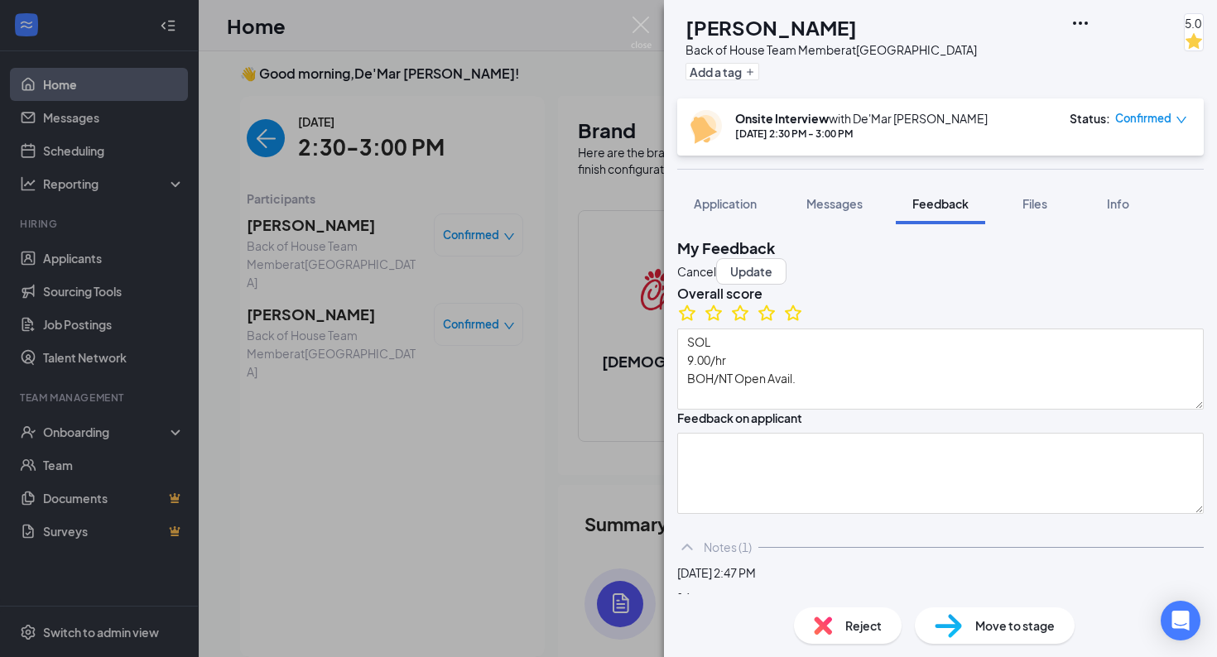
type textarea "SOL 9.00/hr BOH/NT Open Avail."
click at [650, 36] on img at bounding box center [641, 33] width 21 height 32
